Goal: Task Accomplishment & Management: Manage account settings

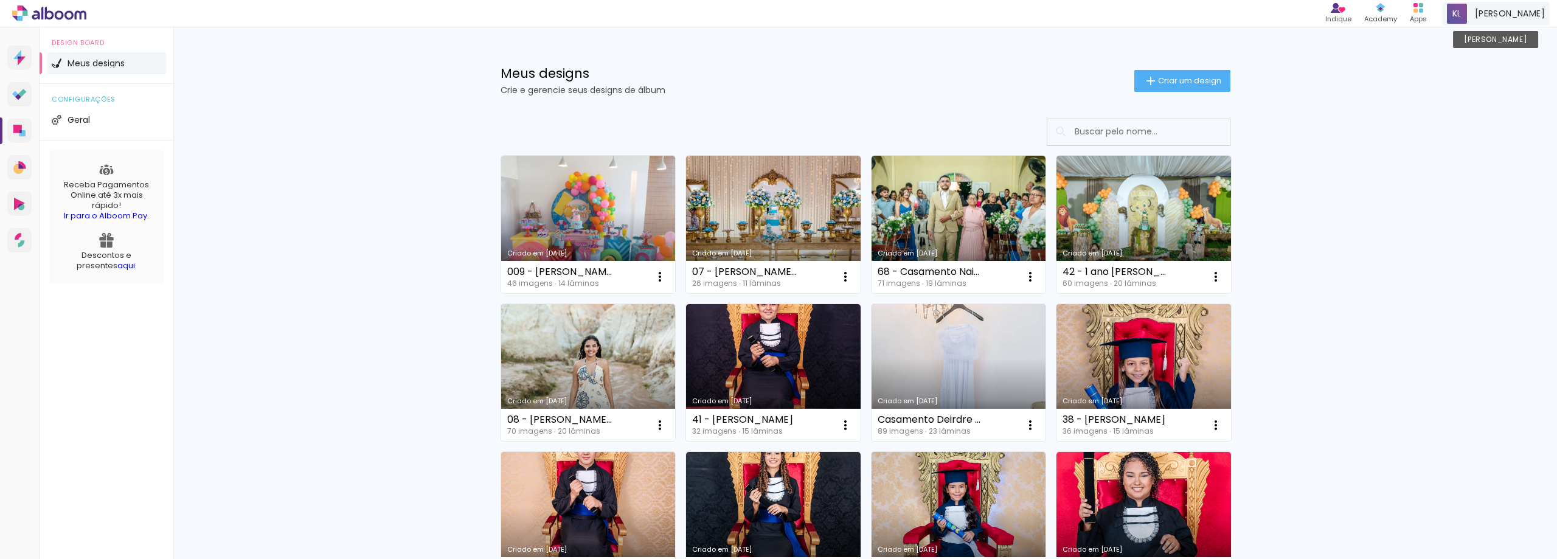
click at [1513, 15] on span "Kaio Lima" at bounding box center [1510, 13] width 70 height 13
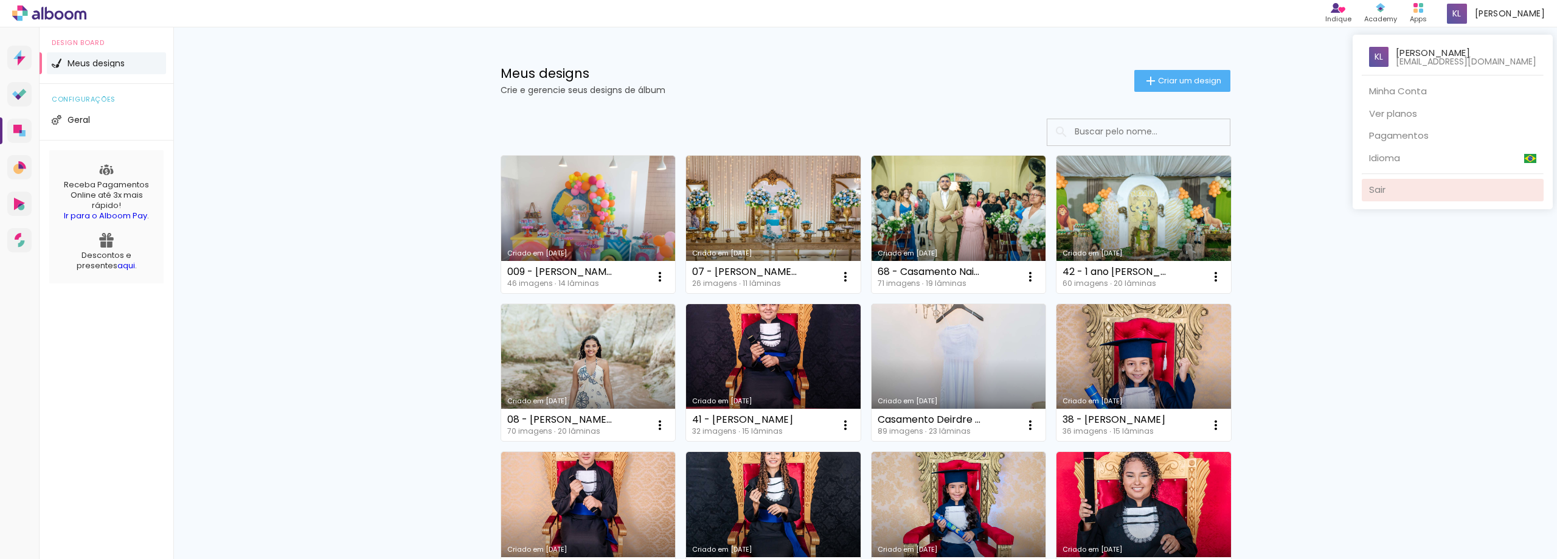
click at [1420, 190] on link "Sair" at bounding box center [1453, 190] width 182 height 23
